Goal: Task Accomplishment & Management: Complete application form

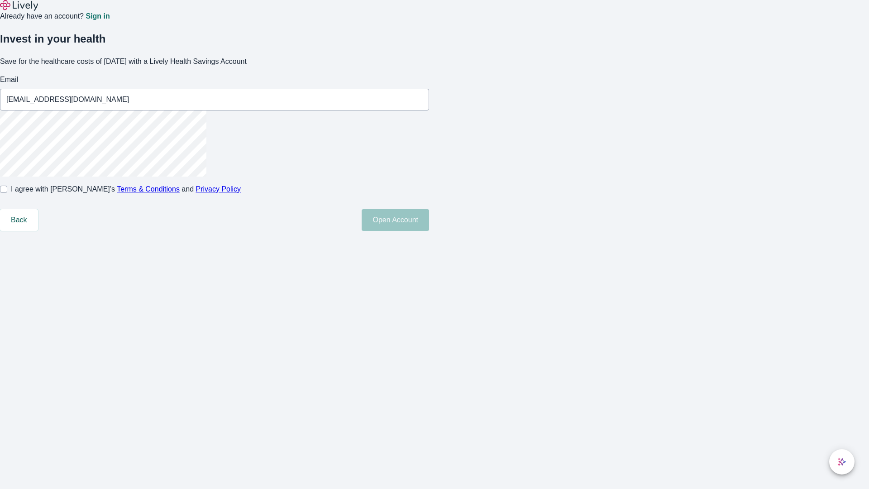
click at [7, 193] on input "I agree with Lively’s Terms & Conditions and Privacy Policy" at bounding box center [3, 188] width 7 height 7
checkbox input "true"
click at [429, 231] on button "Open Account" at bounding box center [394, 220] width 67 height 22
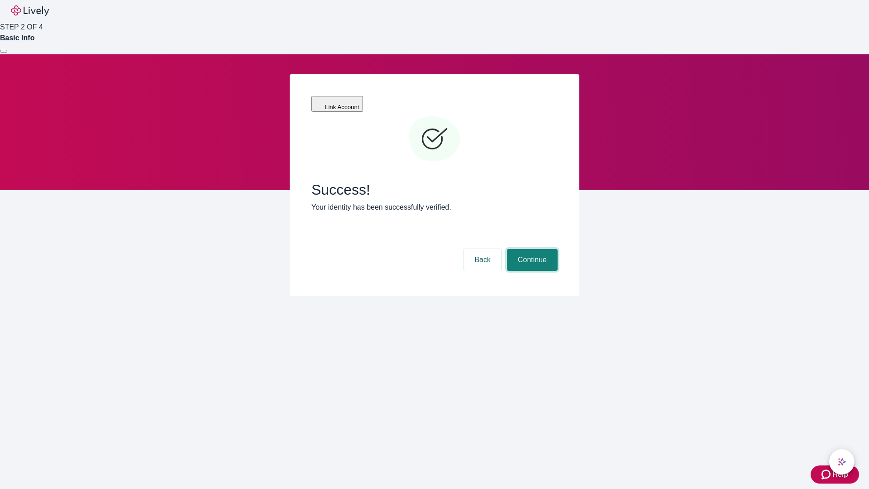
click at [531, 249] on button "Continue" at bounding box center [532, 260] width 51 height 22
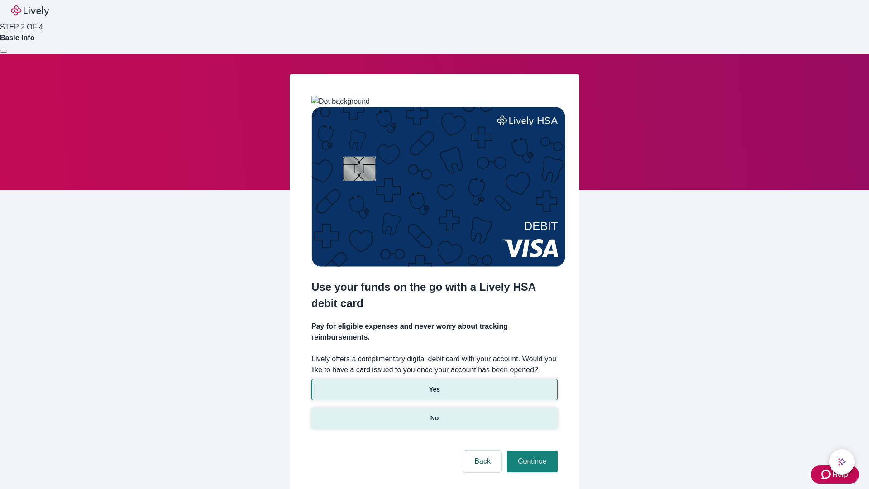
click at [434, 413] on p "No" at bounding box center [434, 418] width 9 height 10
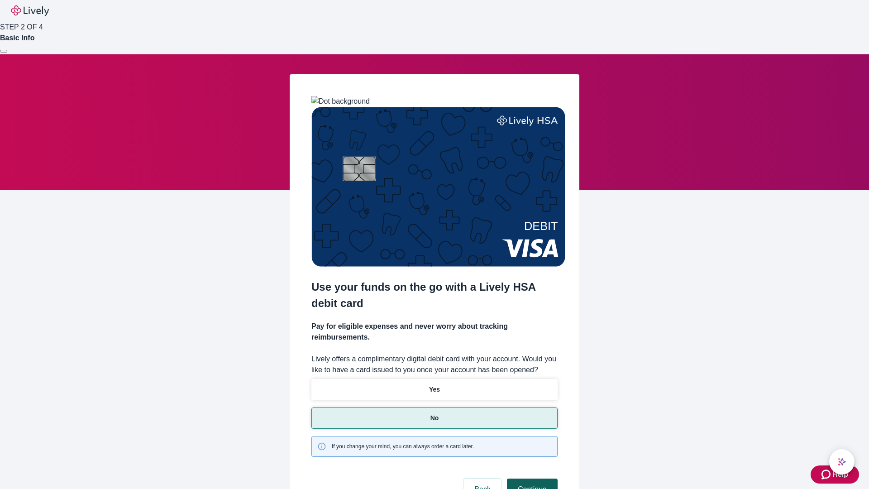
click at [531, 478] on button "Continue" at bounding box center [532, 489] width 51 height 22
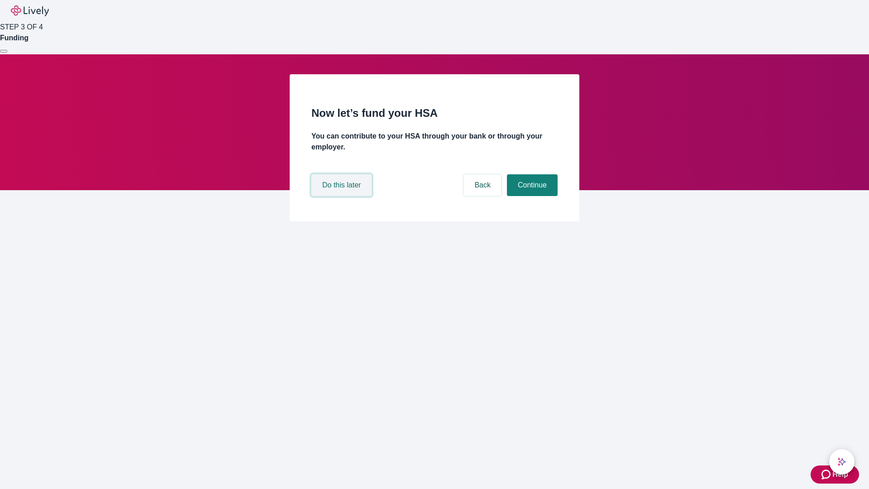
click at [342, 196] on button "Do this later" at bounding box center [341, 185] width 60 height 22
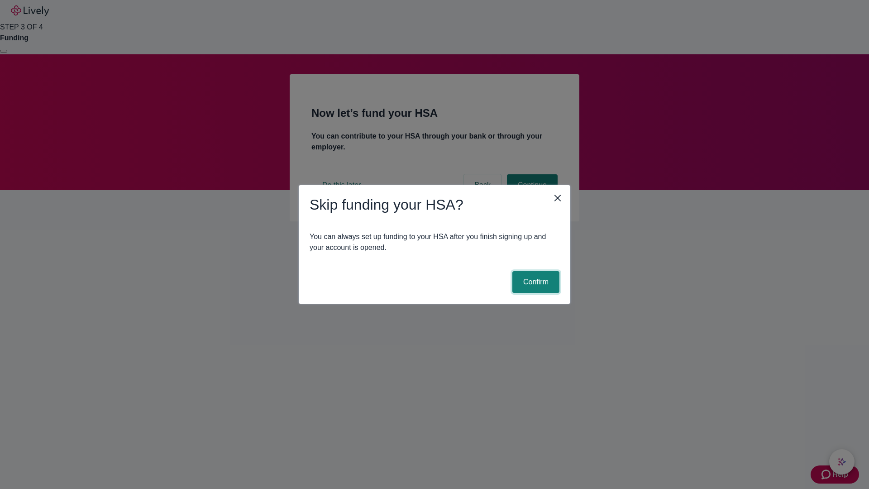
click at [534, 282] on button "Confirm" at bounding box center [535, 282] width 47 height 22
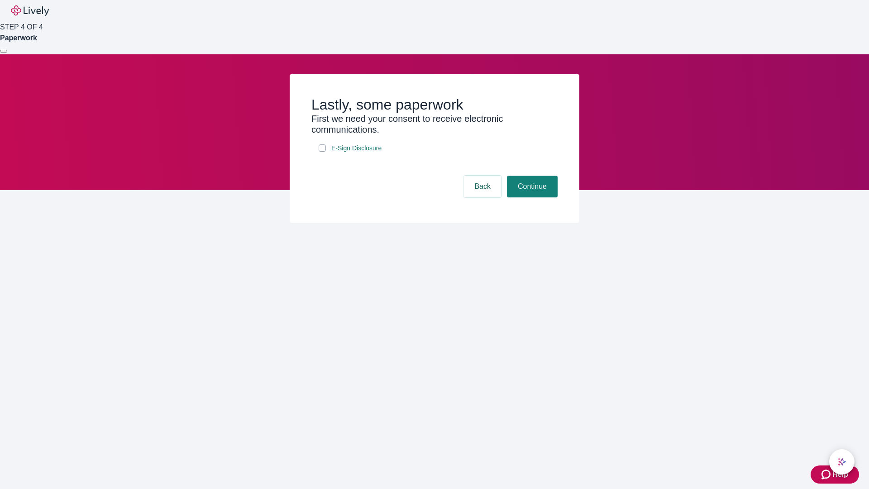
click at [322, 152] on input "E-Sign Disclosure" at bounding box center [321, 147] width 7 height 7
checkbox input "true"
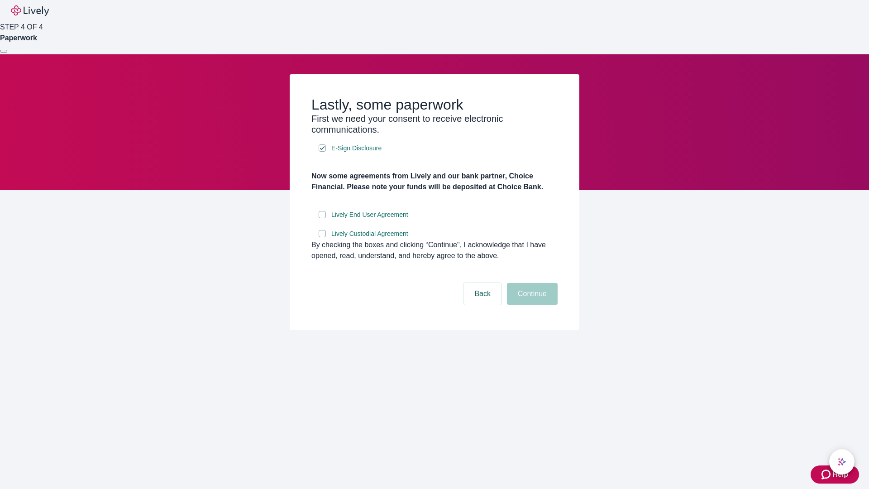
click at [322, 218] on input "Lively End User Agreement" at bounding box center [321, 214] width 7 height 7
checkbox input "true"
click at [322, 237] on input "Lively Custodial Agreement" at bounding box center [321, 233] width 7 height 7
checkbox input "true"
click at [531, 304] on button "Continue" at bounding box center [532, 294] width 51 height 22
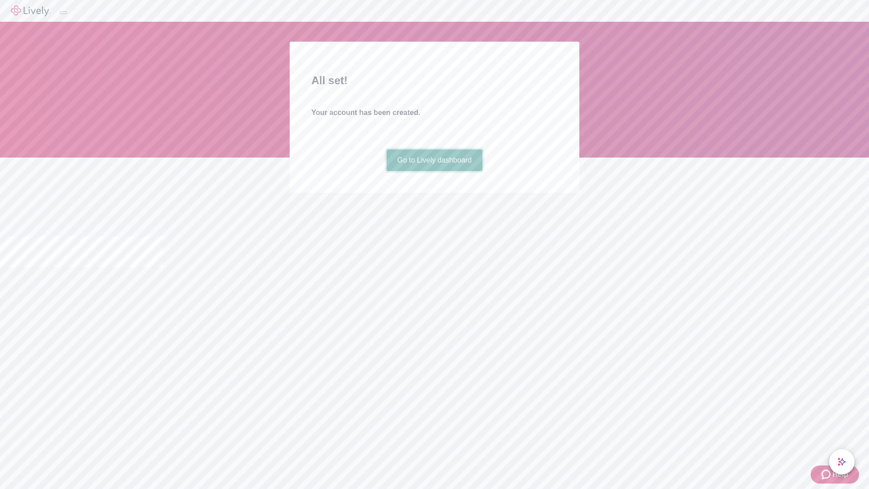
click at [434, 171] on link "Go to Lively dashboard" at bounding box center [434, 160] width 96 height 22
